Goal: Transaction & Acquisition: Purchase product/service

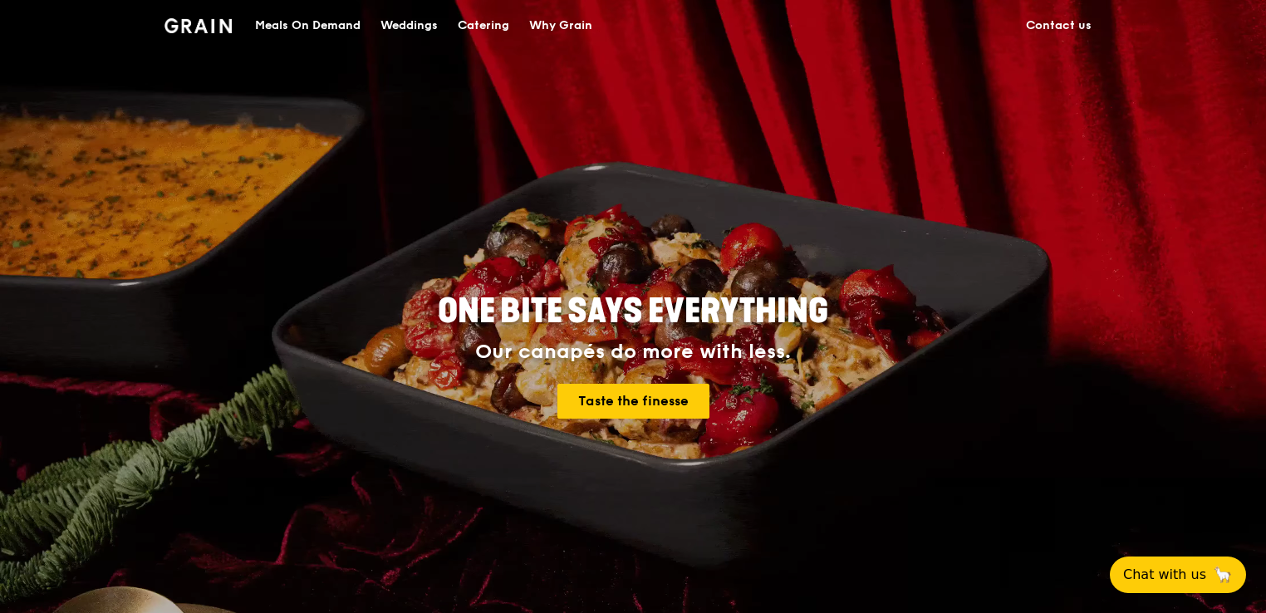
click at [305, 25] on div "Meals On Demand" at bounding box center [307, 26] width 105 height 50
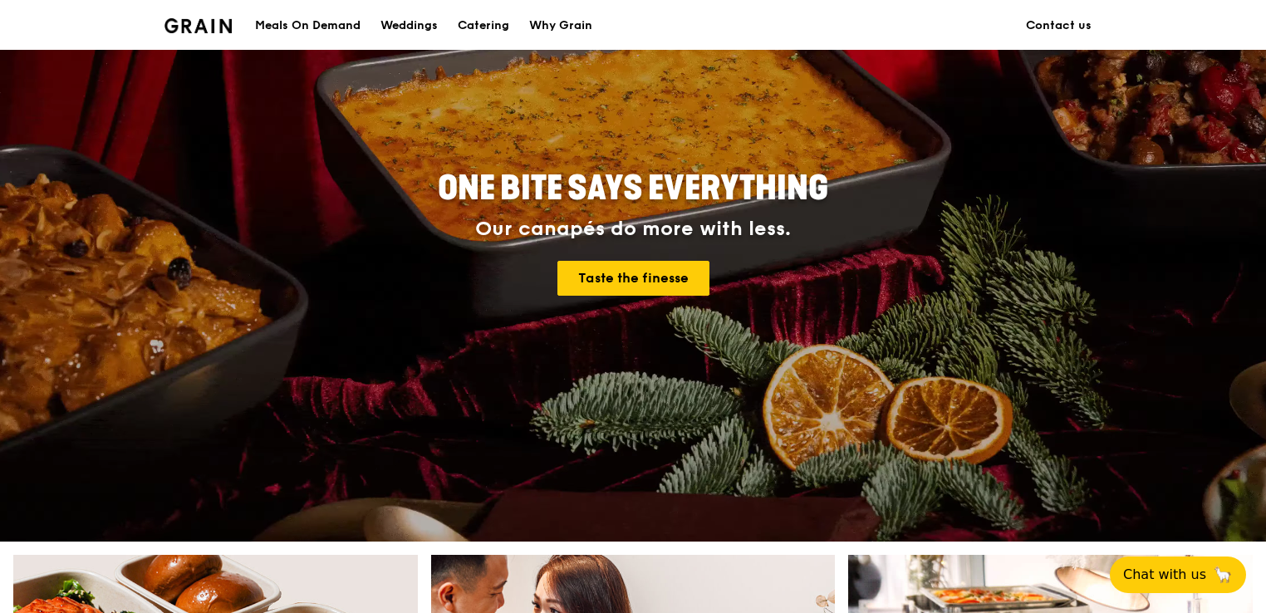
scroll to position [249, 0]
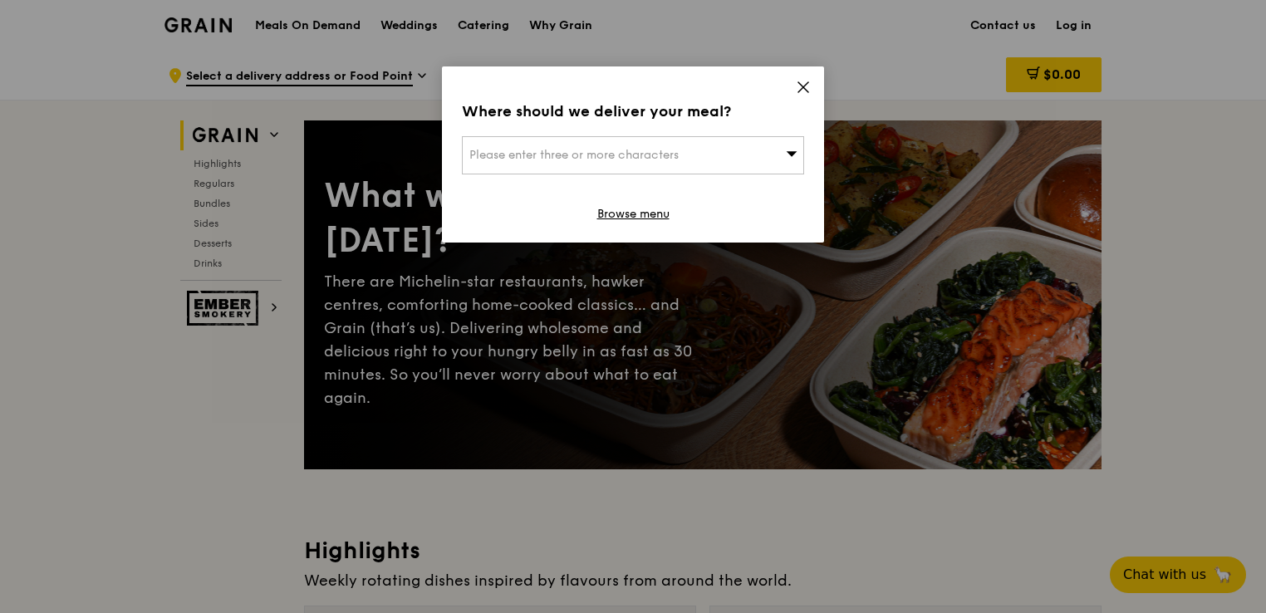
click at [801, 91] on icon at bounding box center [803, 87] width 15 height 15
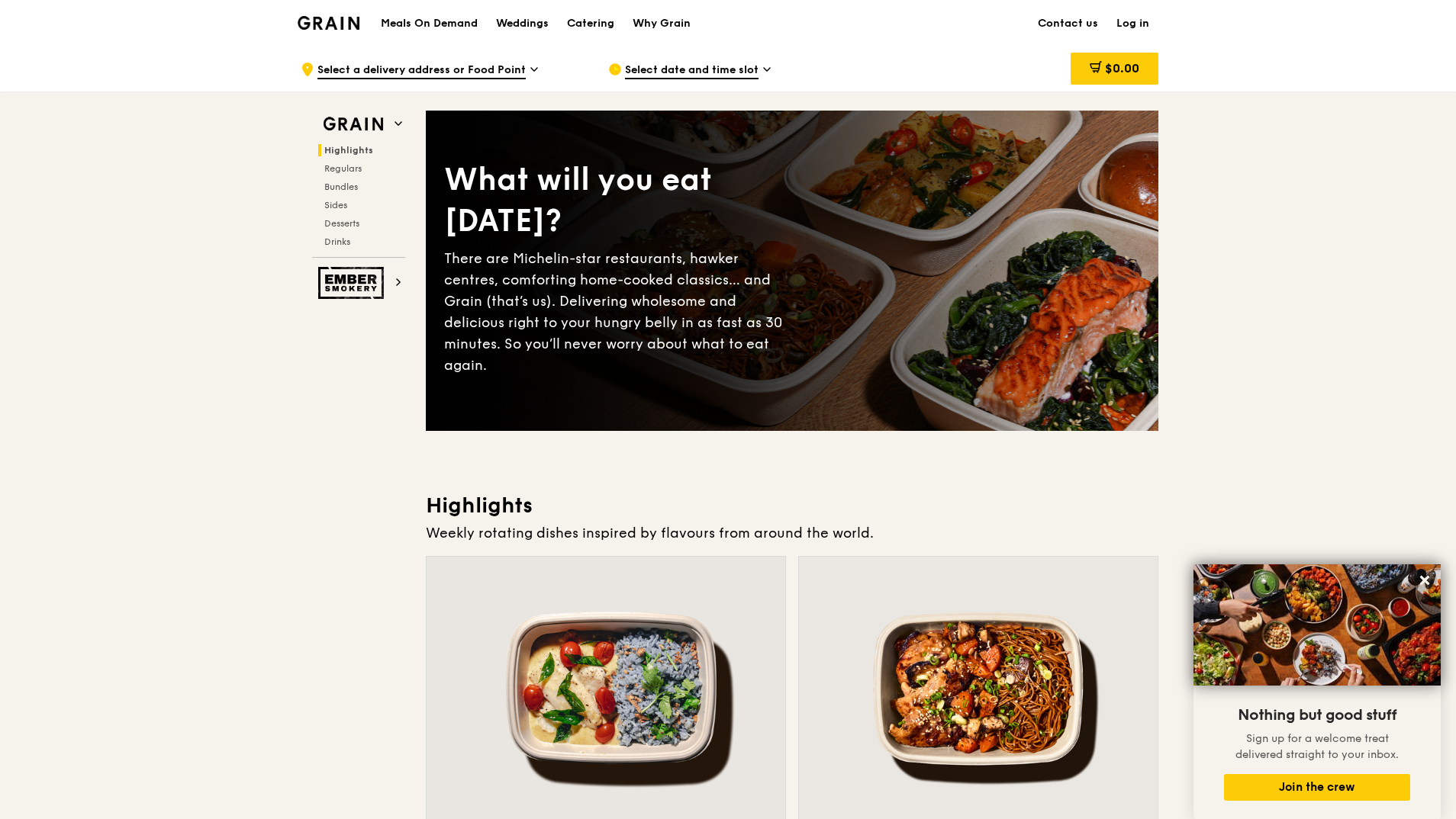
click at [484, 72] on span "Select a delivery address or Food Point" at bounding box center [421, 71] width 209 height 17
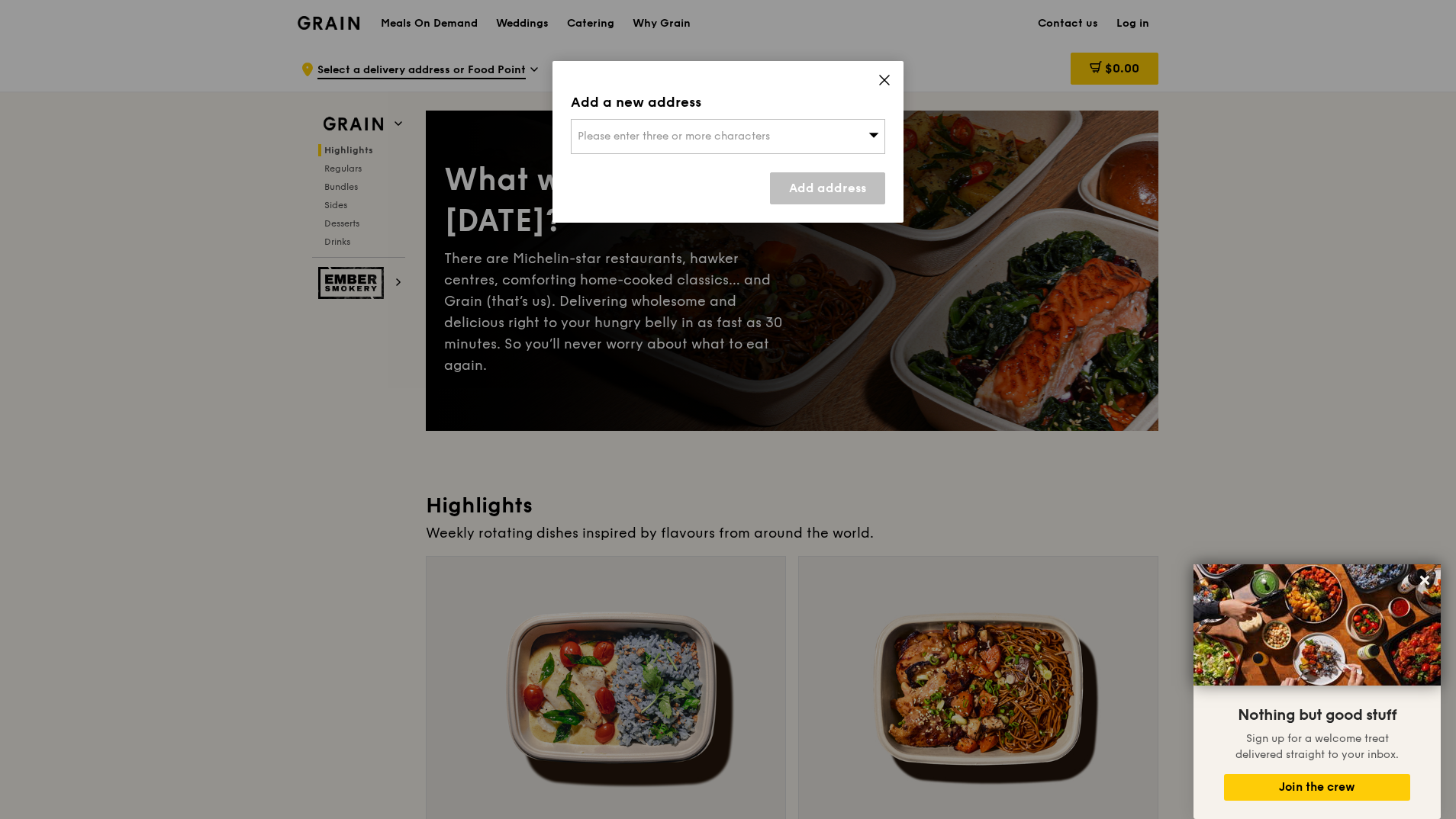
click at [886, 79] on icon at bounding box center [885, 80] width 9 height 9
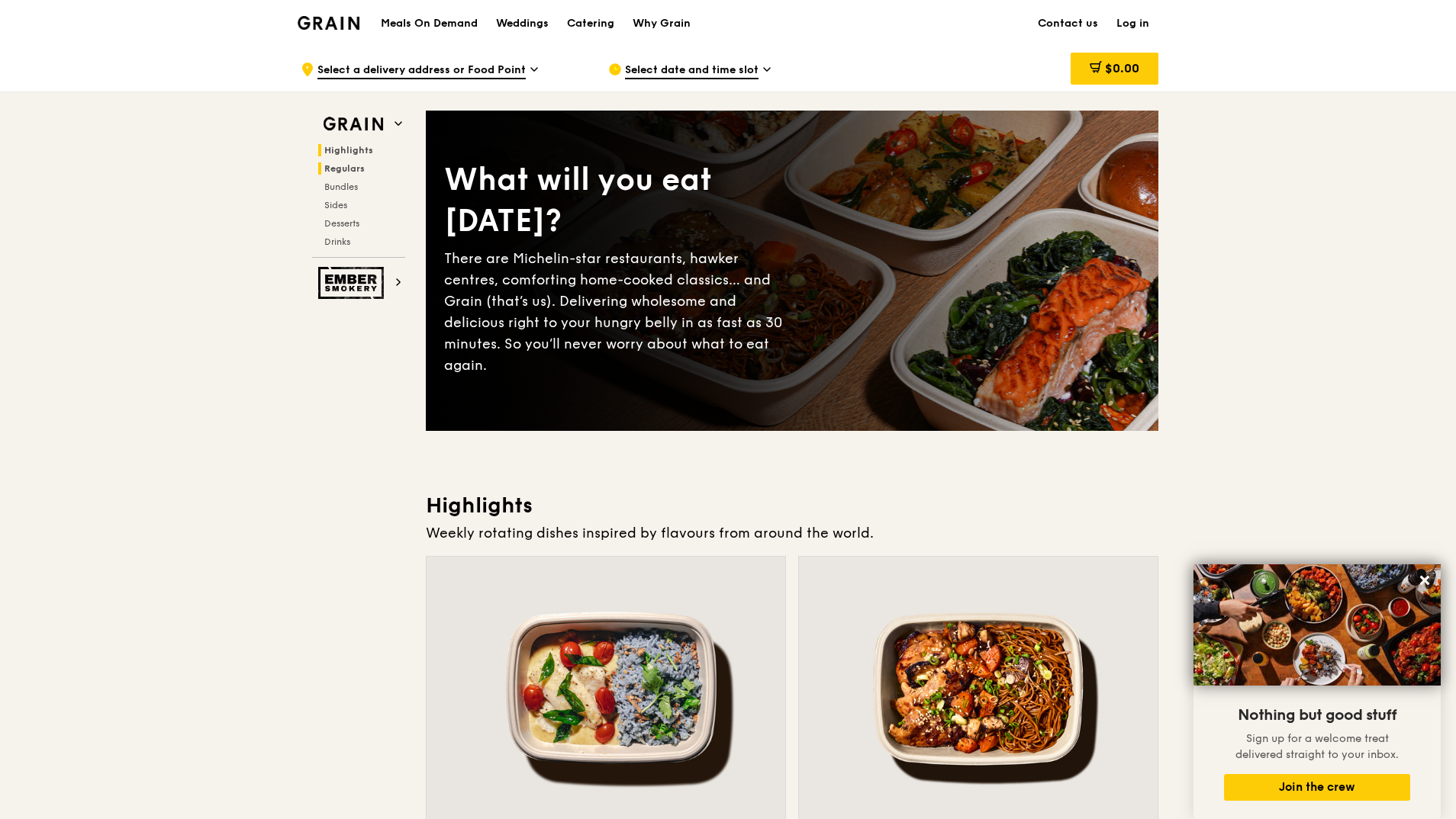
click at [352, 172] on span "Regulars" at bounding box center [344, 169] width 40 height 11
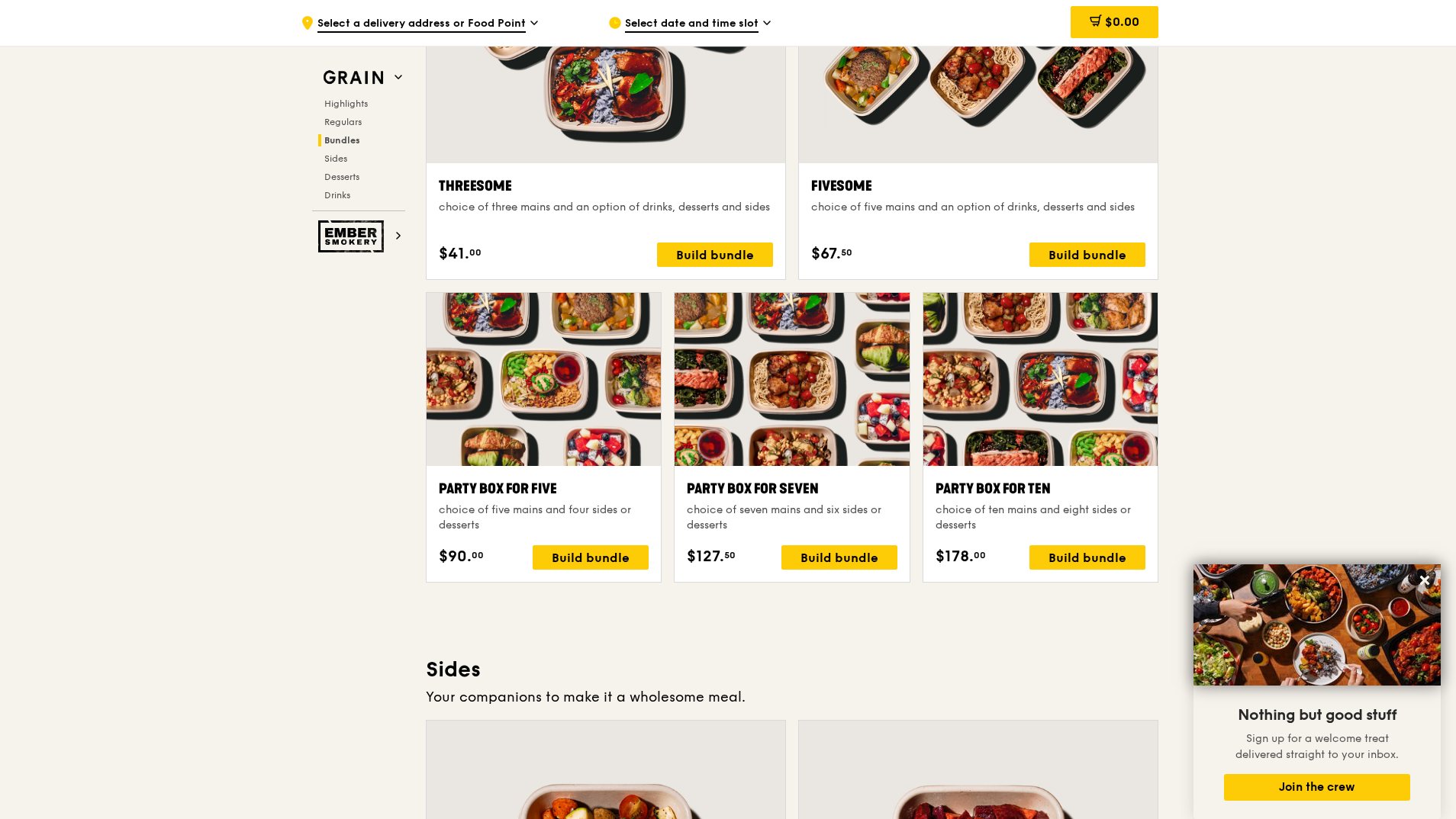
scroll to position [2894, 0]
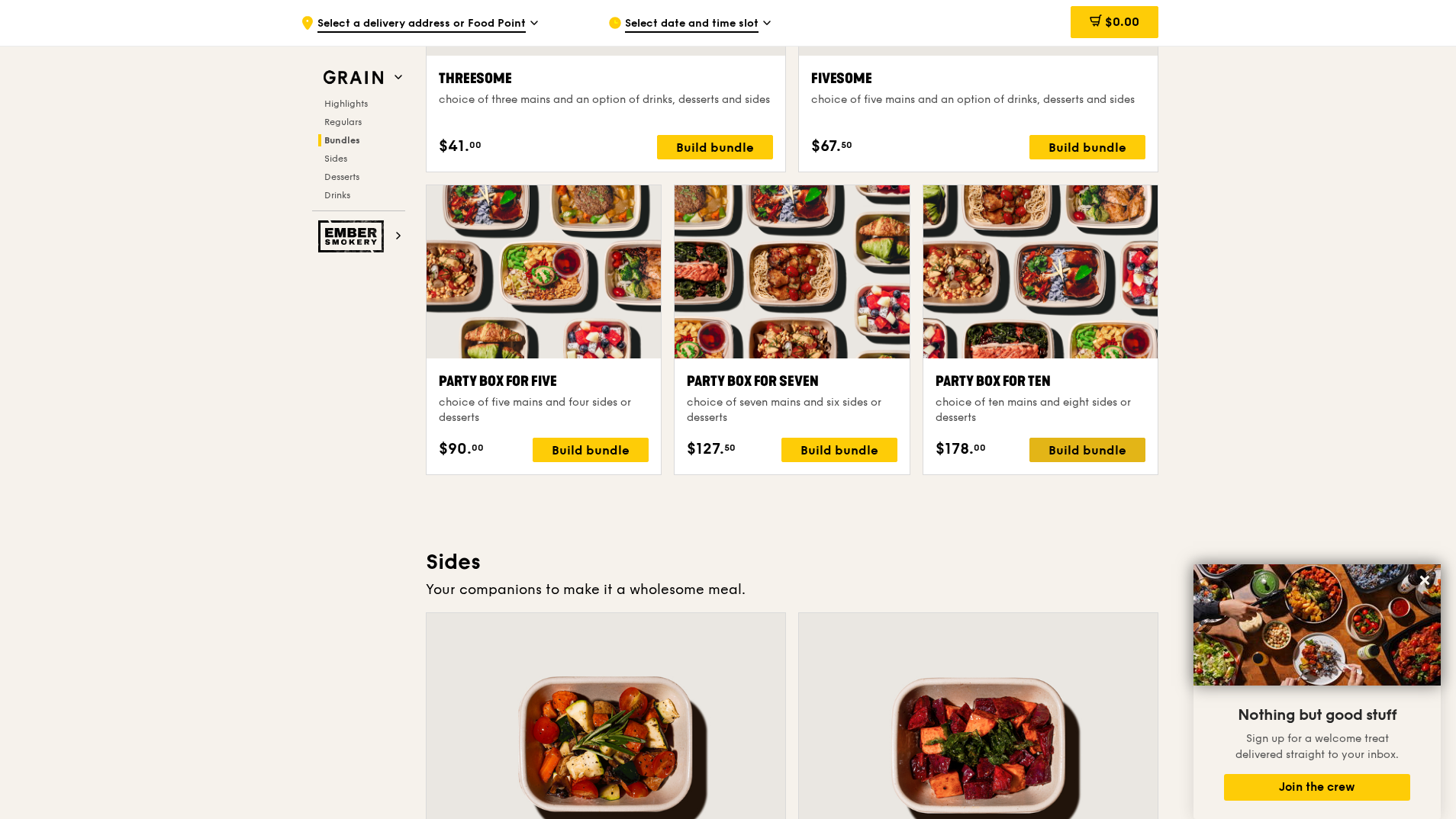
click at [1096, 446] on div "Build bundle" at bounding box center [1087, 450] width 116 height 25
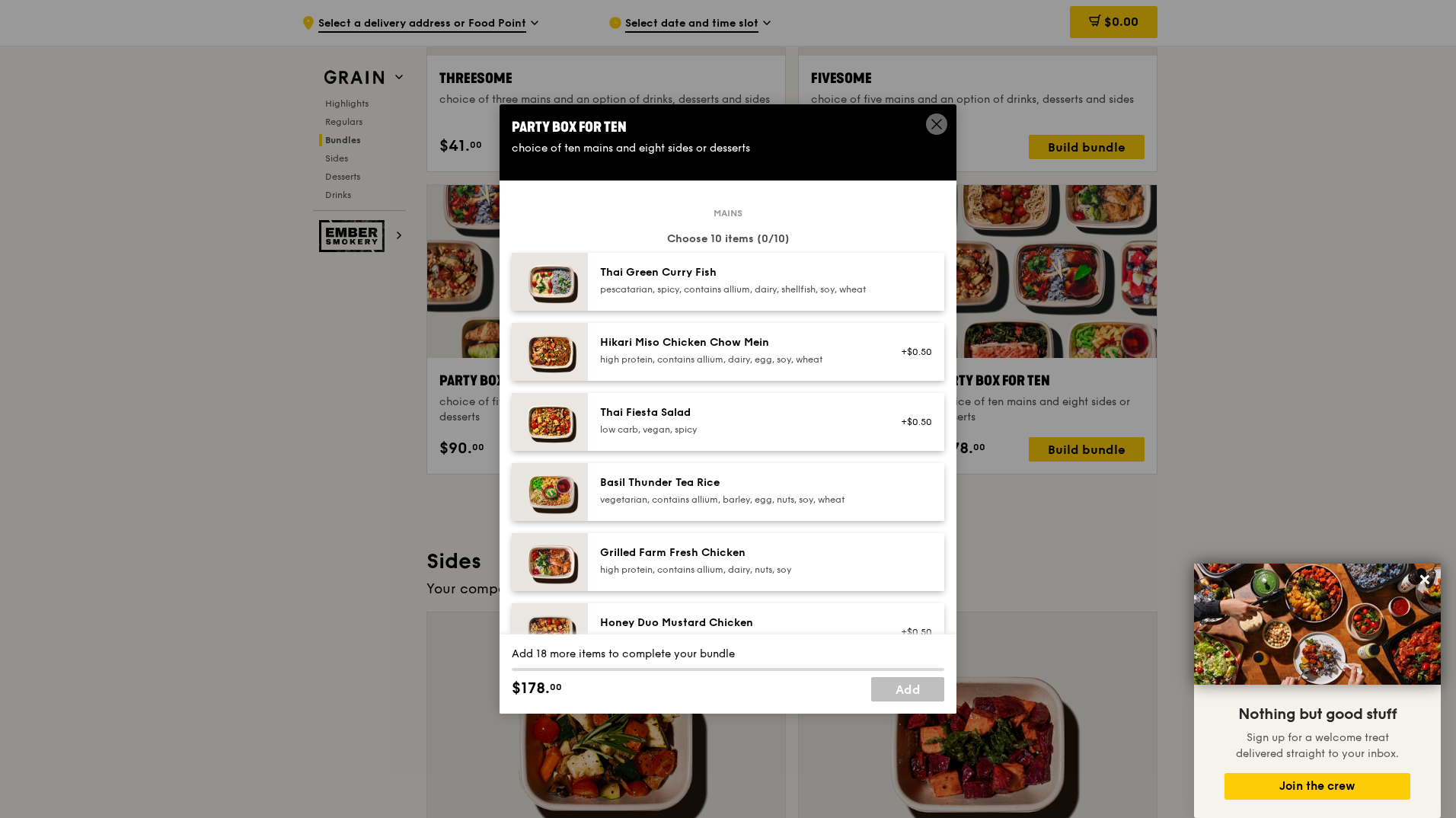
click at [940, 121] on icon at bounding box center [936, 124] width 9 height 9
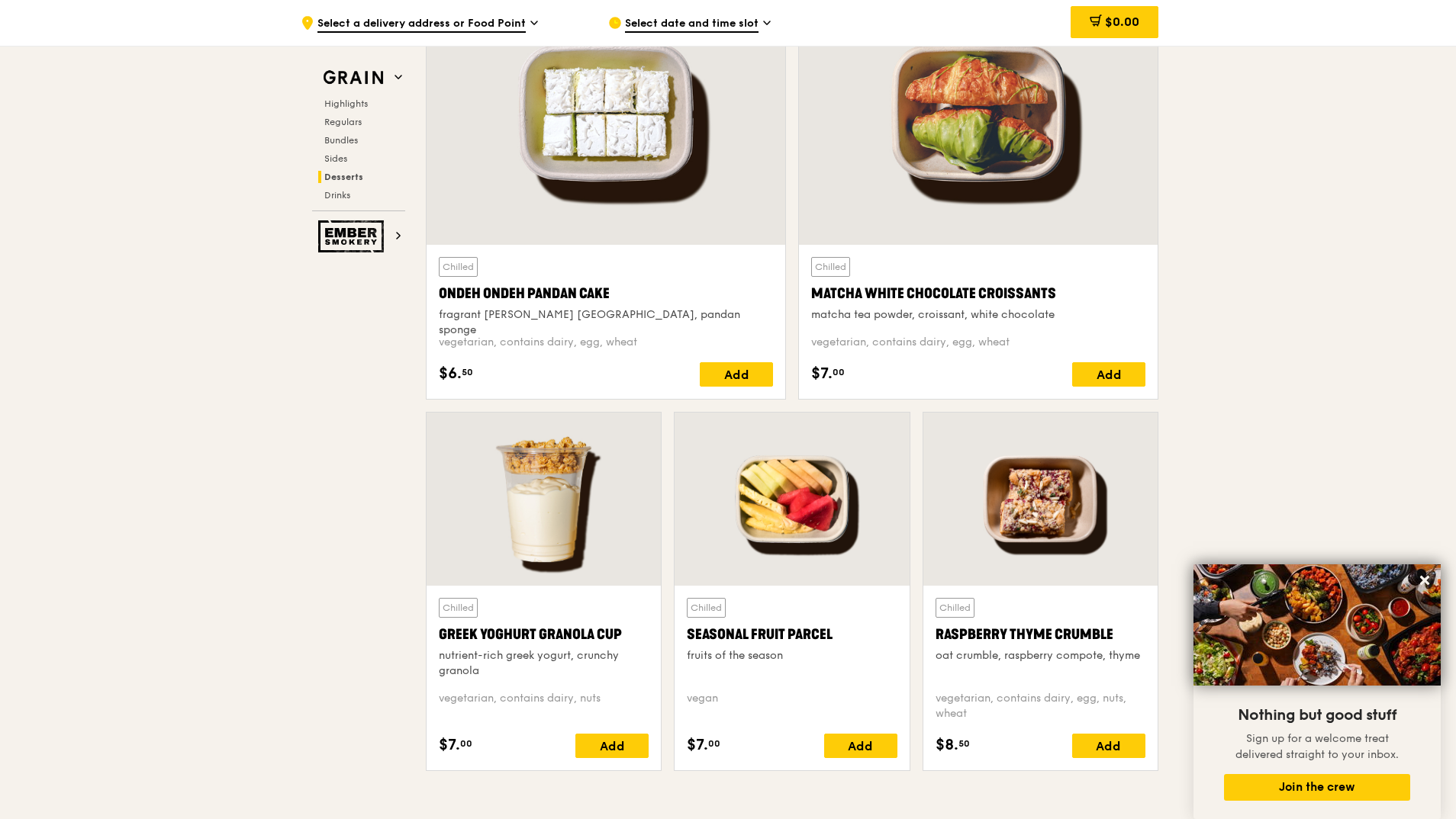
scroll to position [4801, 0]
